Goal: Task Accomplishment & Management: Manage account settings

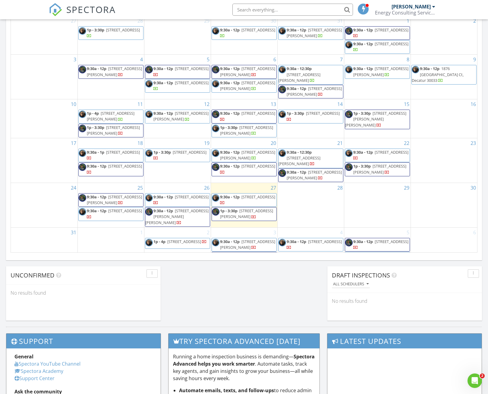
scroll to position [302, 0]
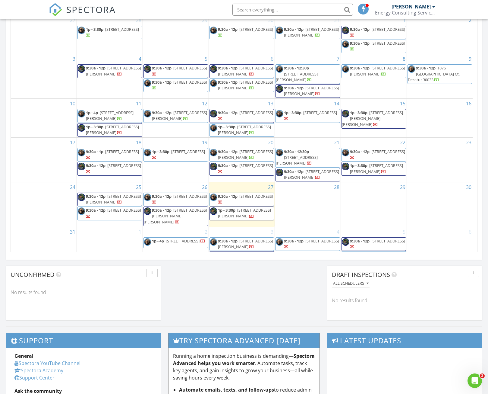
click at [179, 114] on span "1687 Donna Lynn Dr, Smyrna 30080" at bounding box center [179, 115] width 55 height 11
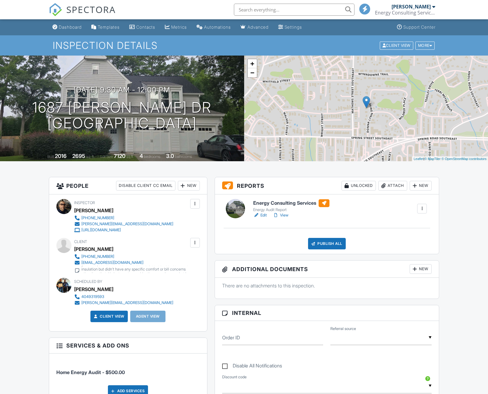
click at [264, 214] on link "Edit" at bounding box center [260, 215] width 14 height 6
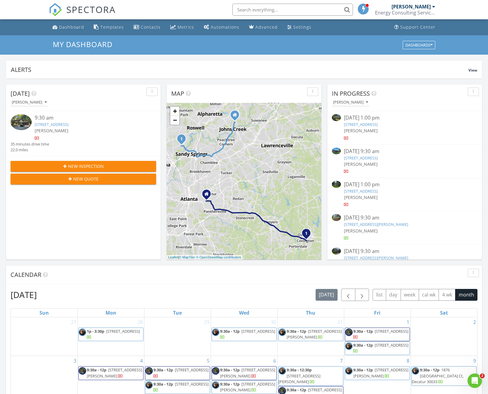
click at [307, 7] on input "text" at bounding box center [293, 10] width 121 height 12
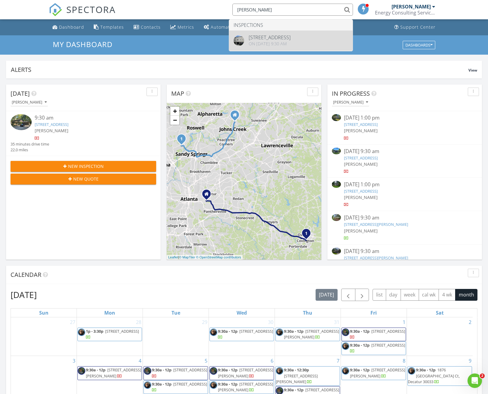
type input "kelly shea"
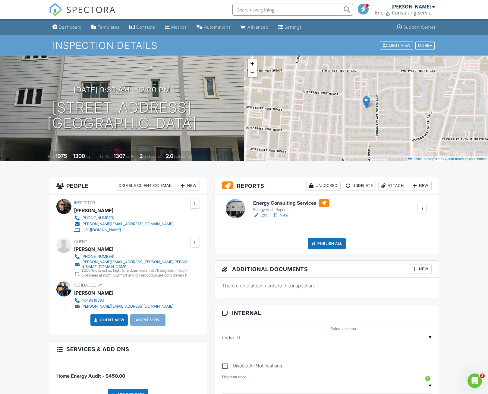
click at [265, 215] on link "Edit" at bounding box center [260, 215] width 14 height 6
